Goal: Check status: Check status

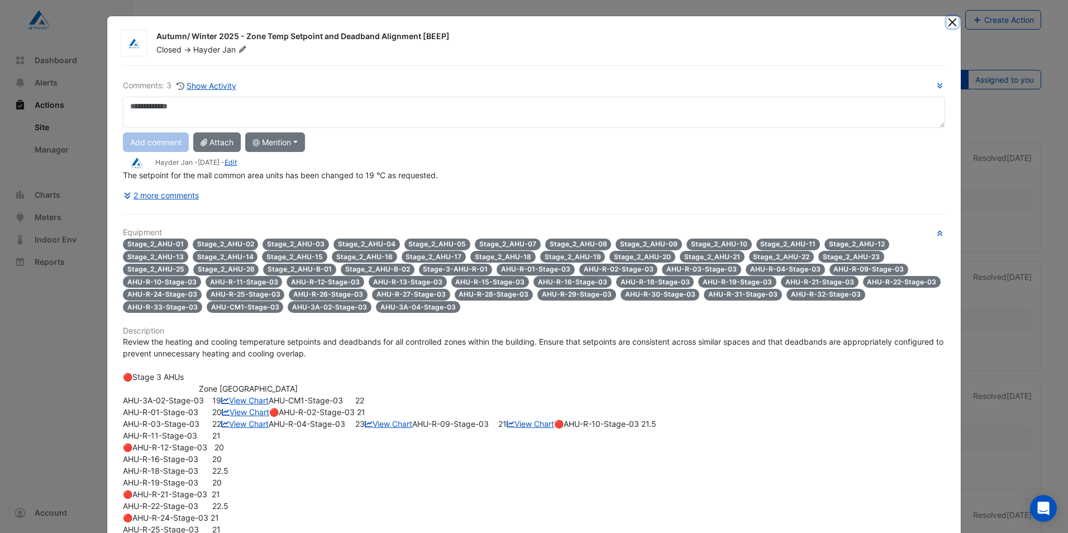
click at [947, 20] on button "Close" at bounding box center [953, 22] width 12 height 12
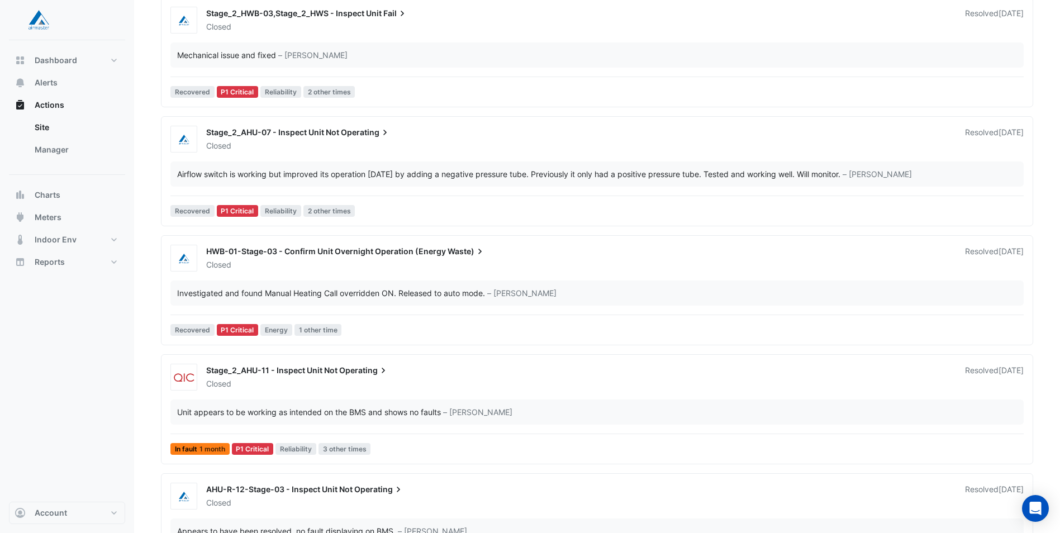
scroll to position [279, 0]
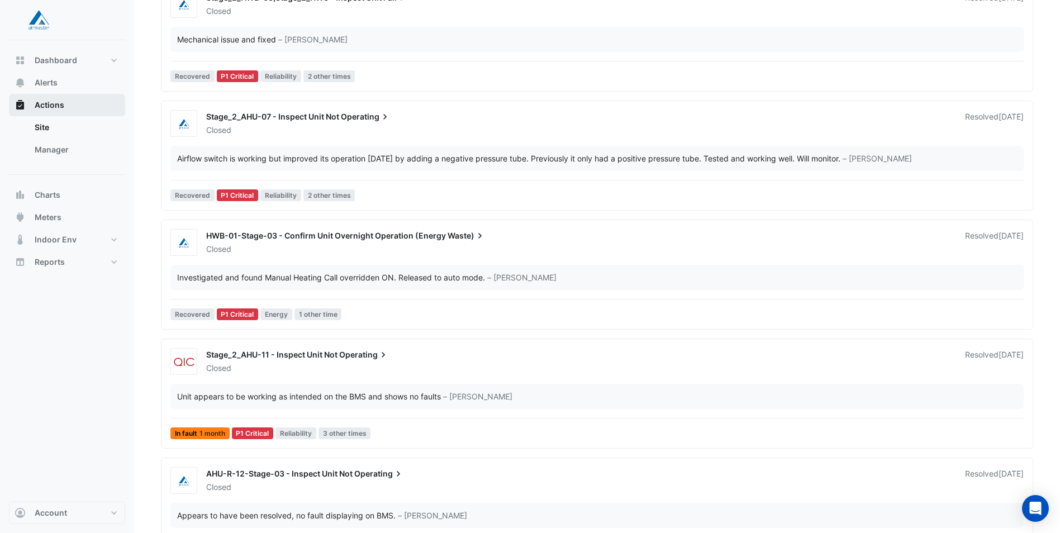
click at [46, 102] on span "Actions" at bounding box center [50, 104] width 30 height 11
click at [45, 123] on link "Site" at bounding box center [75, 127] width 99 height 22
click at [45, 105] on span "Actions" at bounding box center [50, 104] width 30 height 11
click at [49, 79] on span "Alerts" at bounding box center [46, 82] width 23 height 11
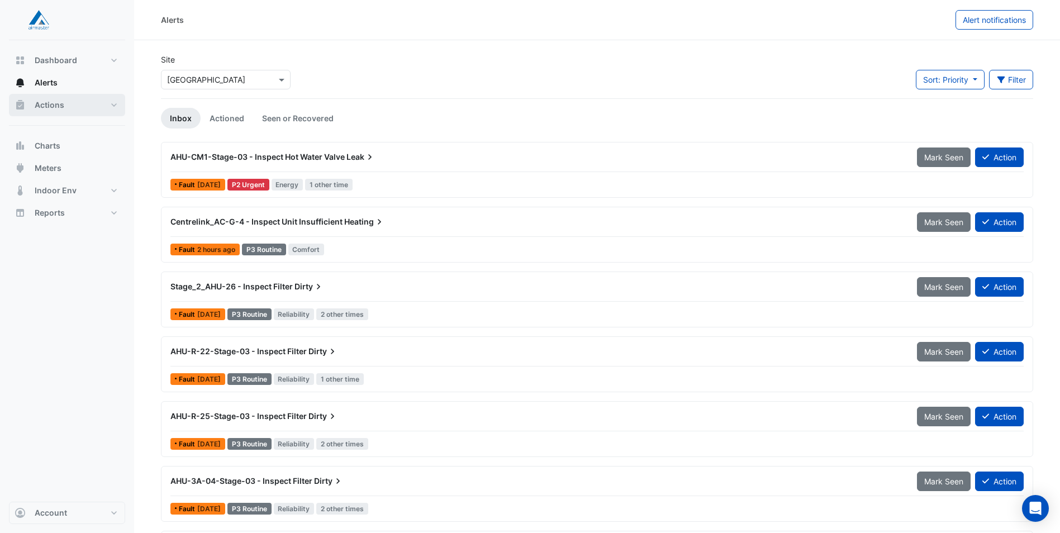
click at [49, 106] on span "Actions" at bounding box center [50, 104] width 30 height 11
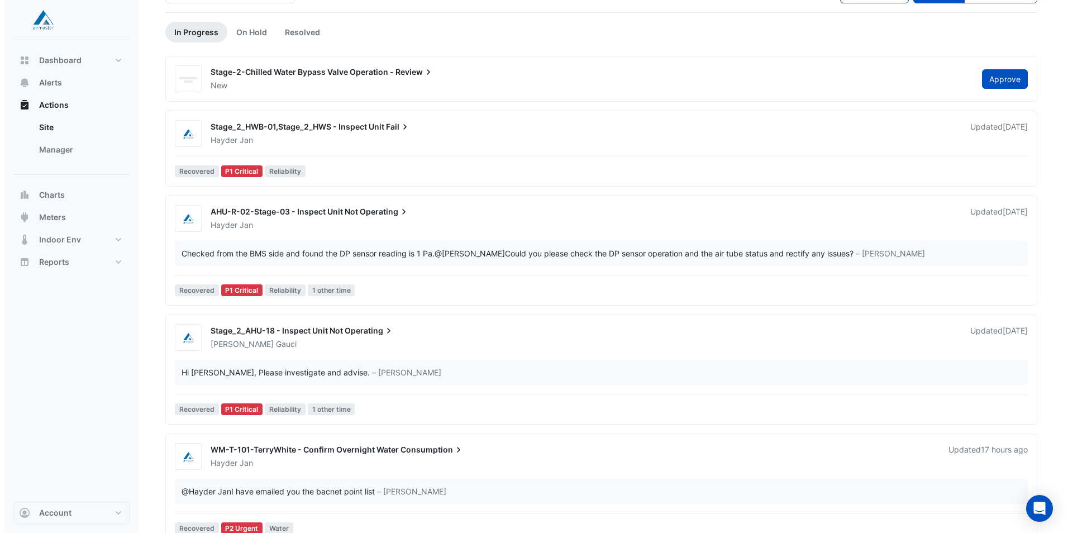
scroll to position [168, 0]
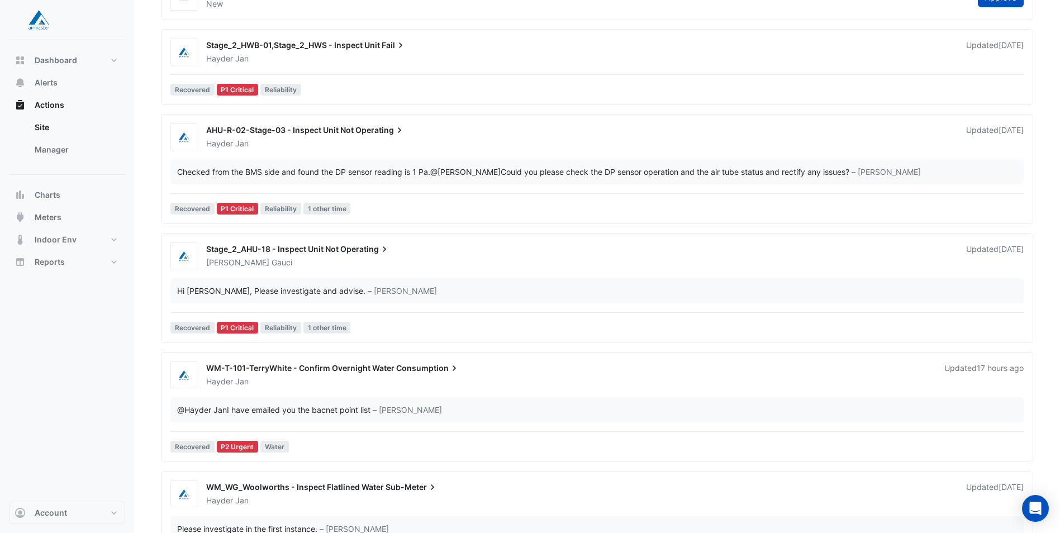
click at [306, 367] on span "WM-T-101-TerryWhite - Confirm Overnight Water" at bounding box center [300, 367] width 188 height 9
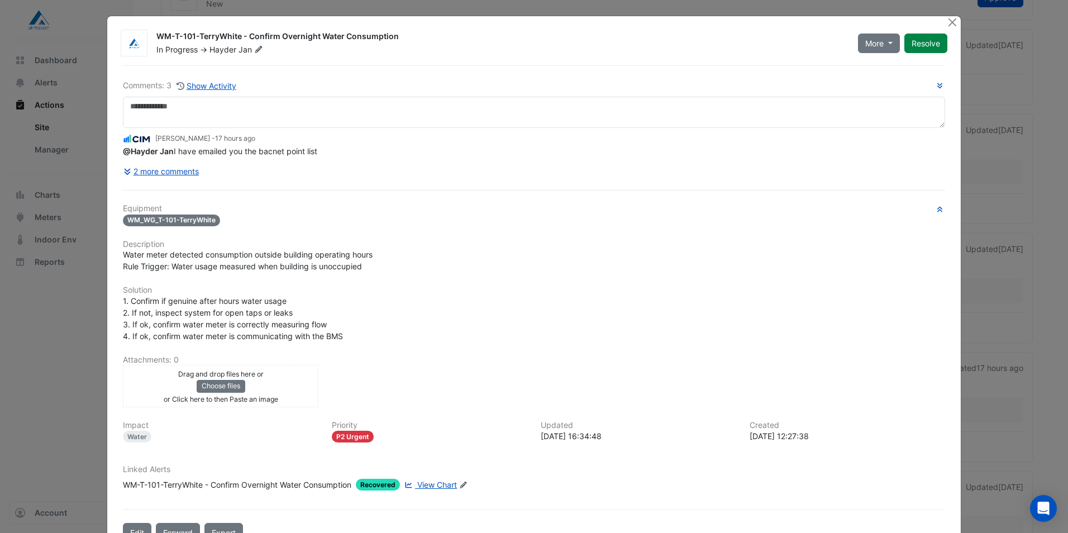
scroll to position [35, 0]
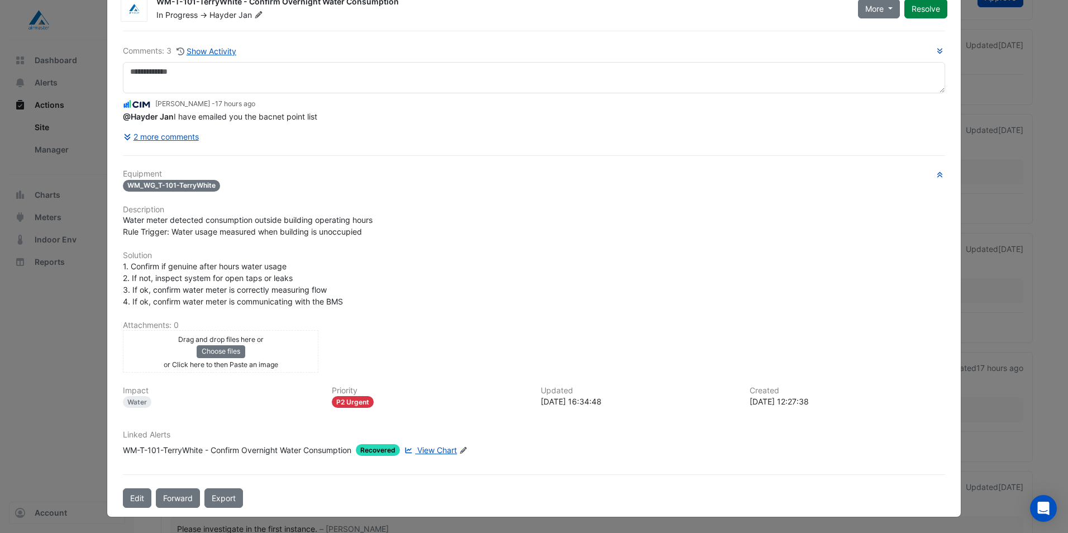
click at [432, 449] on span "View Chart" at bounding box center [437, 449] width 40 height 9
